Goal: Task Accomplishment & Management: Use online tool/utility

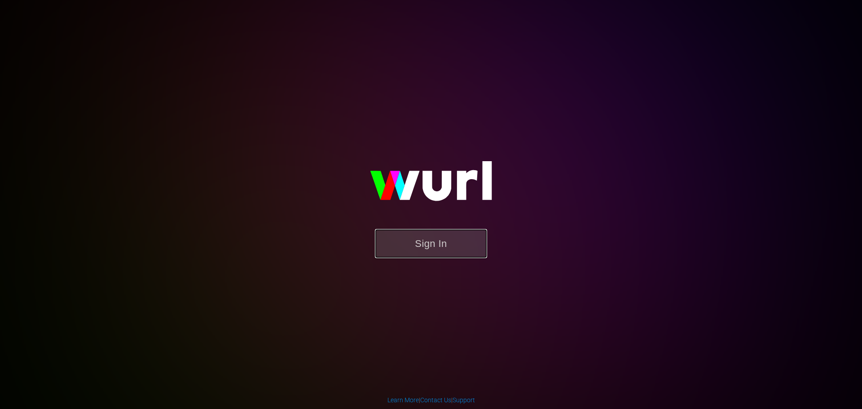
click at [426, 247] on button "Sign In" at bounding box center [431, 243] width 112 height 29
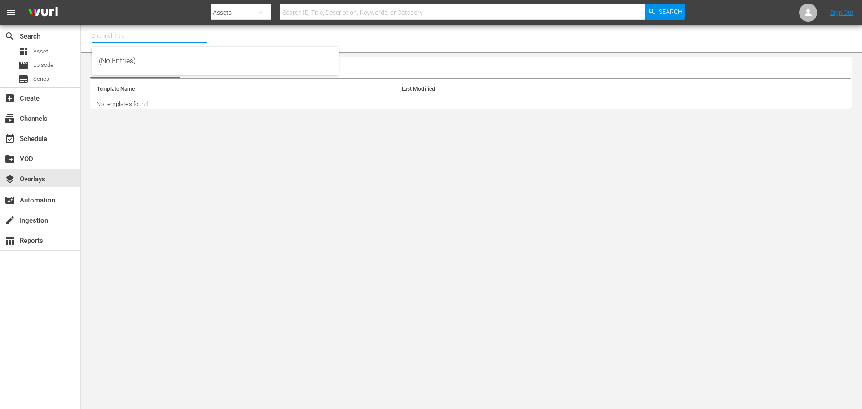
click at [118, 37] on input "text" at bounding box center [149, 36] width 115 height 22
click at [123, 66] on div "Lone Star (1846 - cinedigm_entertainment_corp_lonestar_1)" at bounding box center [215, 61] width 233 height 22
type input "Lone Star (1846 - cinedigm_entertainment_corp_lonestar_1)"
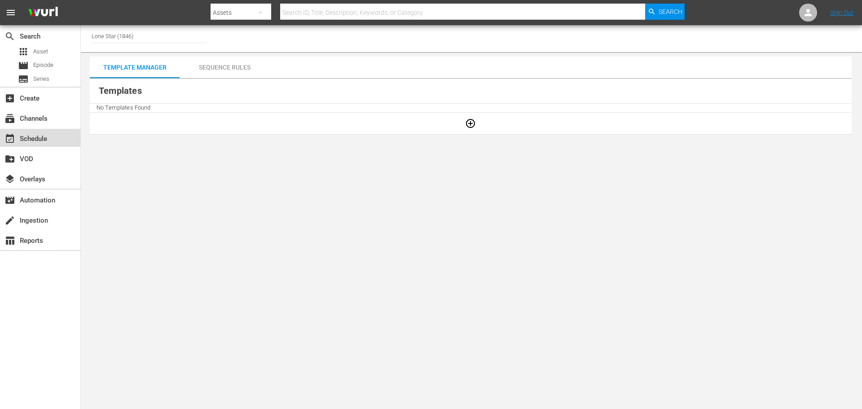
click at [40, 138] on div "event_available Schedule" at bounding box center [25, 137] width 50 height 8
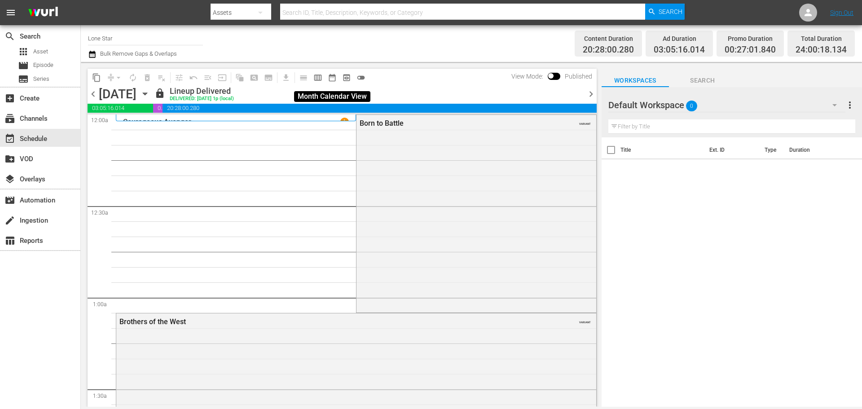
click at [333, 79] on span "date_range_outlined" at bounding box center [332, 77] width 9 height 9
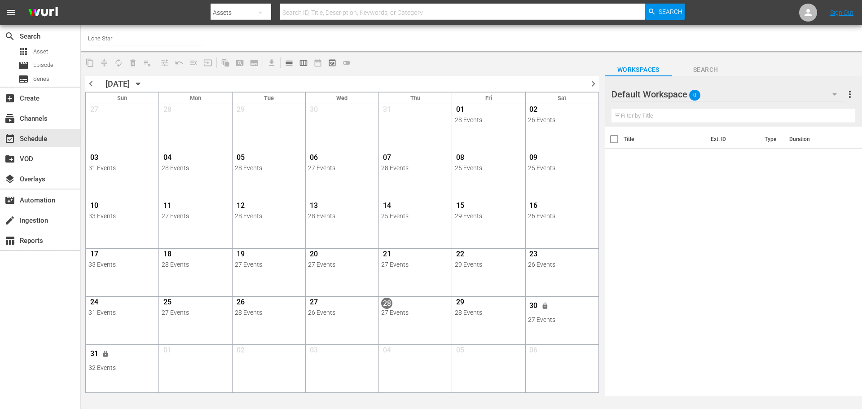
click at [143, 84] on icon "button" at bounding box center [138, 84] width 10 height 10
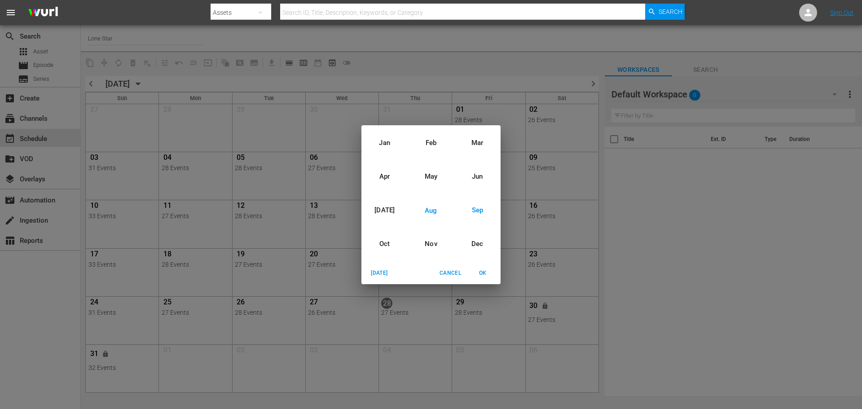
click at [479, 210] on div "Sep" at bounding box center [478, 211] width 46 height 34
click at [481, 273] on span "OK" at bounding box center [483, 273] width 22 height 9
